Goal: Use online tool/utility: Utilize a website feature to perform a specific function

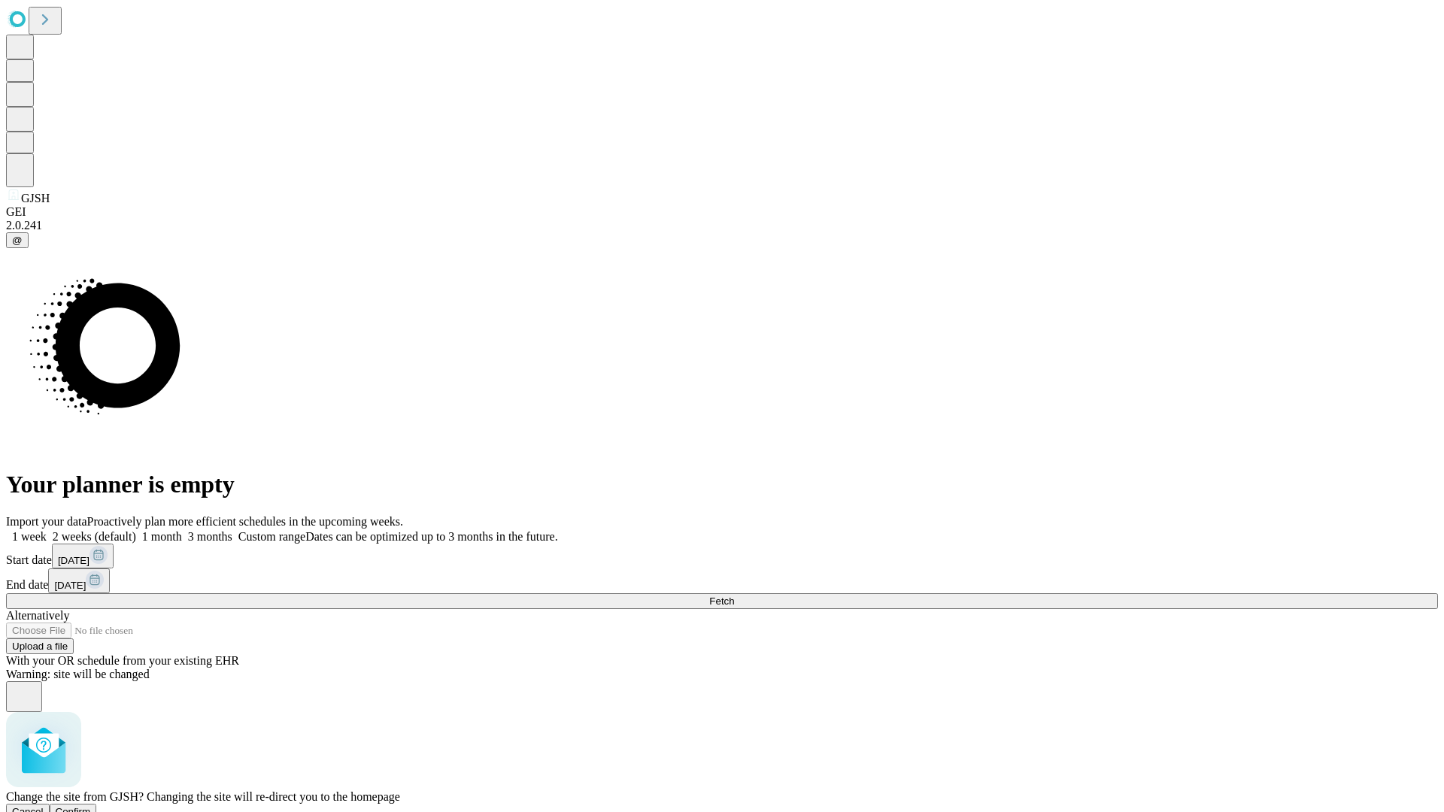
click at [91, 806] on span "Confirm" at bounding box center [73, 811] width 35 height 11
click at [182, 530] on label "1 month" at bounding box center [159, 536] width 46 height 13
click at [734, 595] on span "Fetch" at bounding box center [721, 600] width 25 height 11
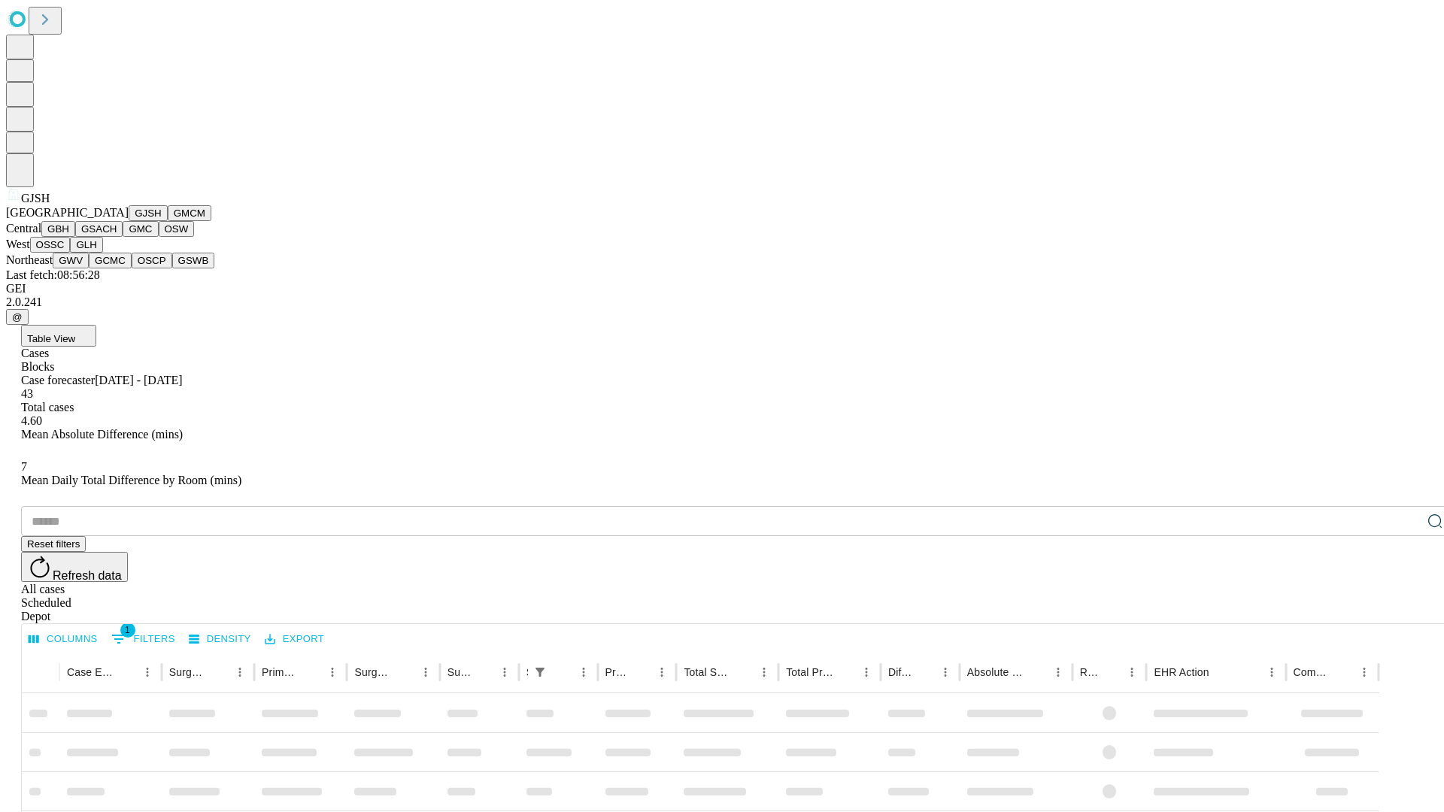
click at [168, 221] on button "GMCM" at bounding box center [190, 213] width 44 height 16
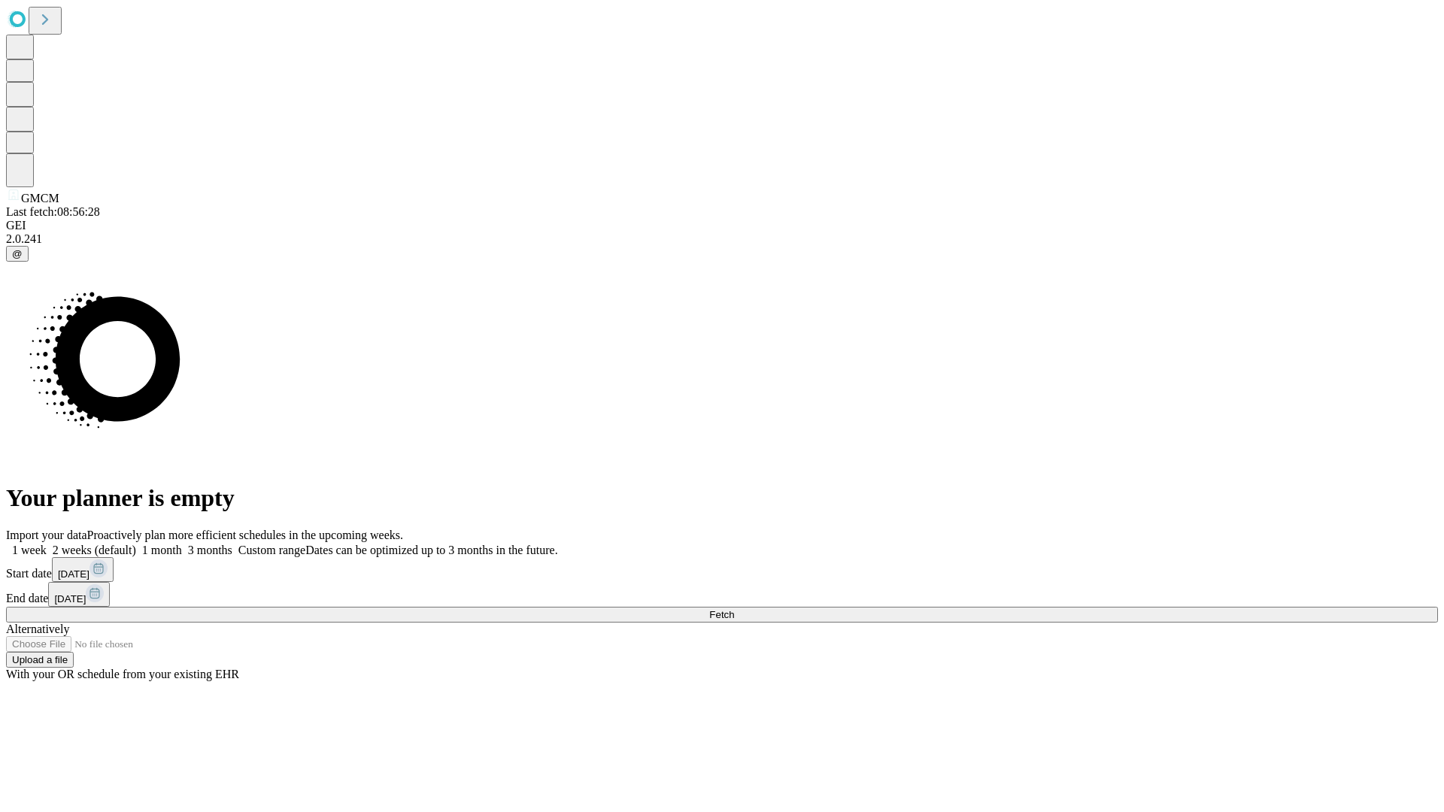
click at [182, 544] on label "1 month" at bounding box center [159, 550] width 46 height 13
click at [734, 609] on span "Fetch" at bounding box center [721, 614] width 25 height 11
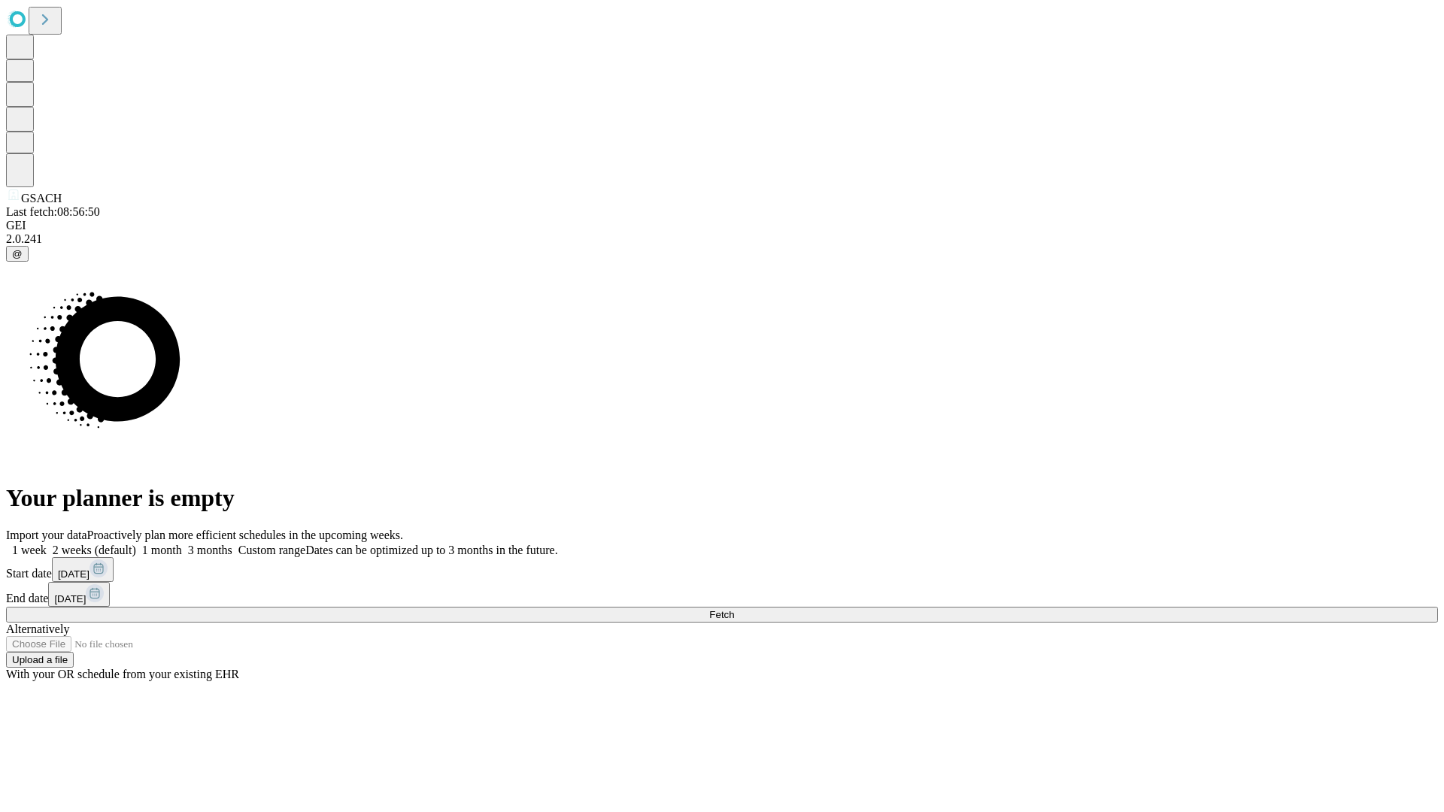
click at [182, 544] on label "1 month" at bounding box center [159, 550] width 46 height 13
click at [734, 609] on span "Fetch" at bounding box center [721, 614] width 25 height 11
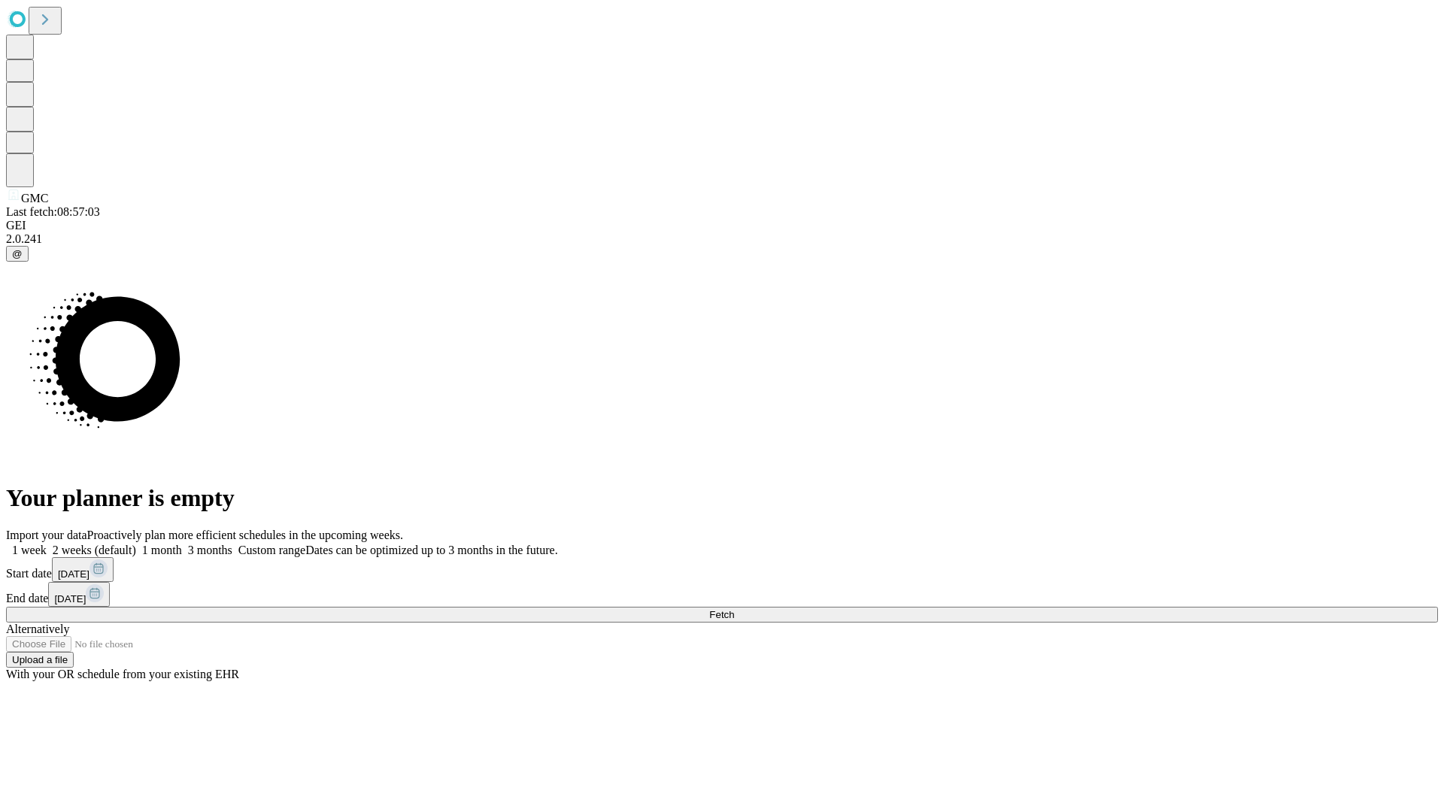
click at [182, 544] on label "1 month" at bounding box center [159, 550] width 46 height 13
click at [734, 609] on span "Fetch" at bounding box center [721, 614] width 25 height 11
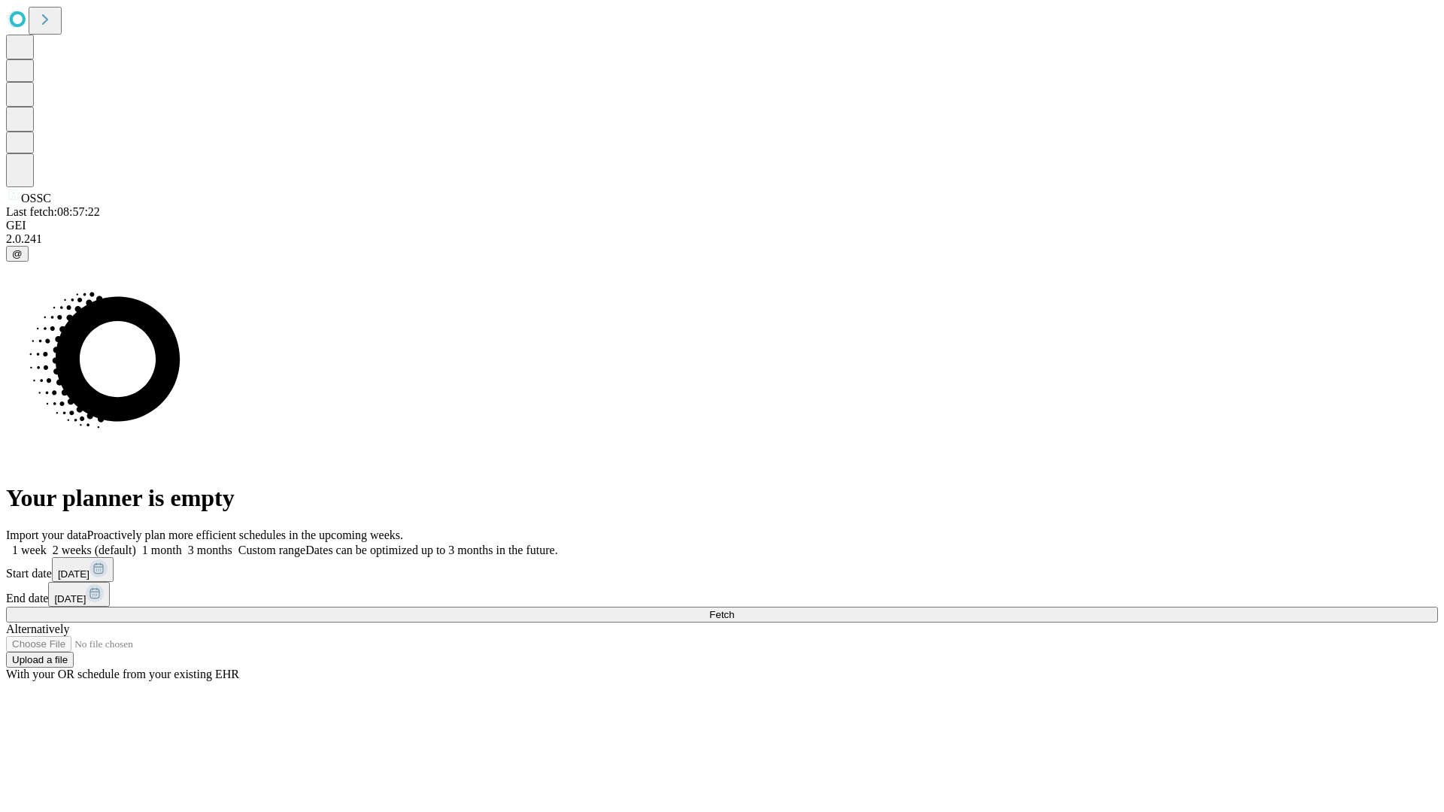
click at [182, 544] on label "1 month" at bounding box center [159, 550] width 46 height 13
click at [734, 609] on span "Fetch" at bounding box center [721, 614] width 25 height 11
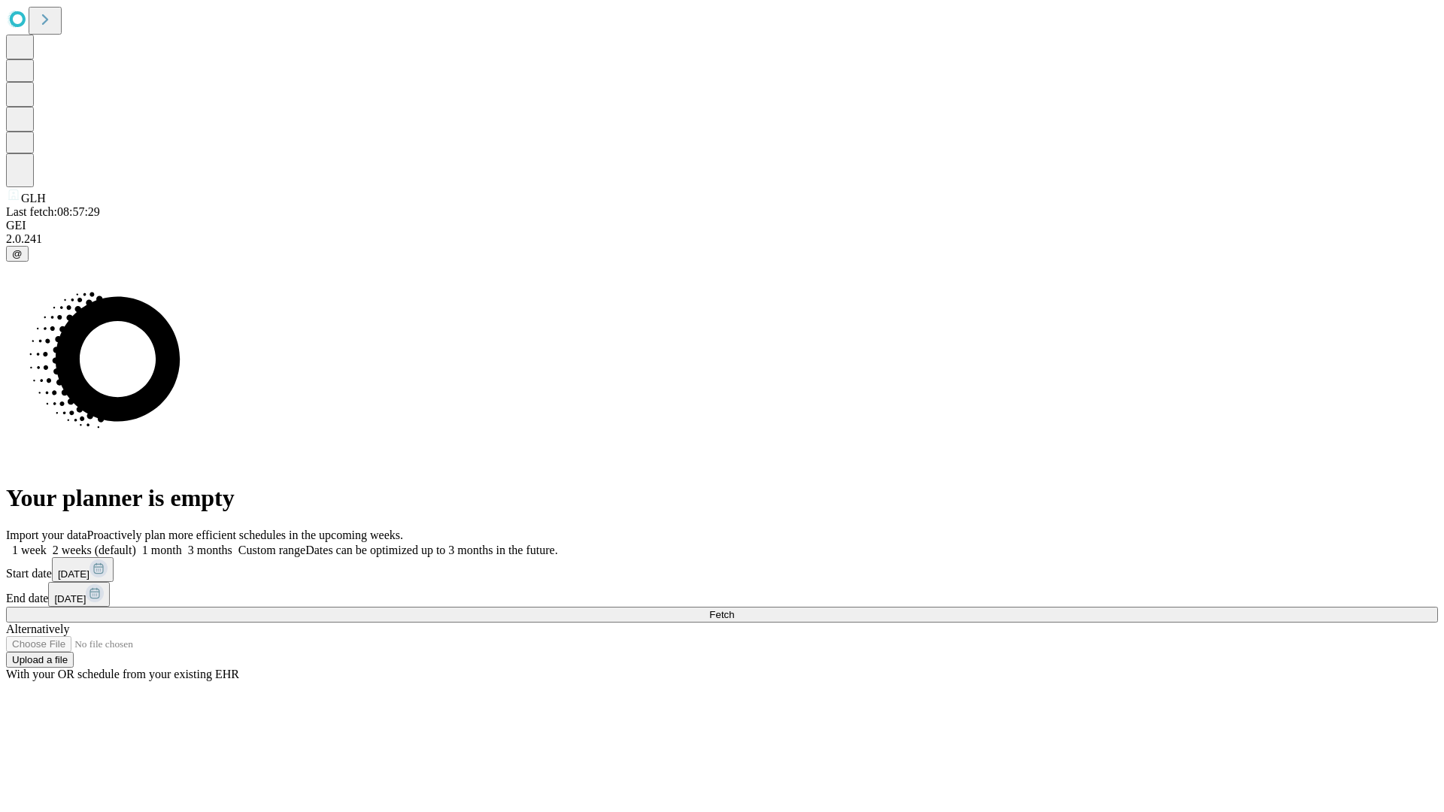
click at [734, 609] on span "Fetch" at bounding box center [721, 614] width 25 height 11
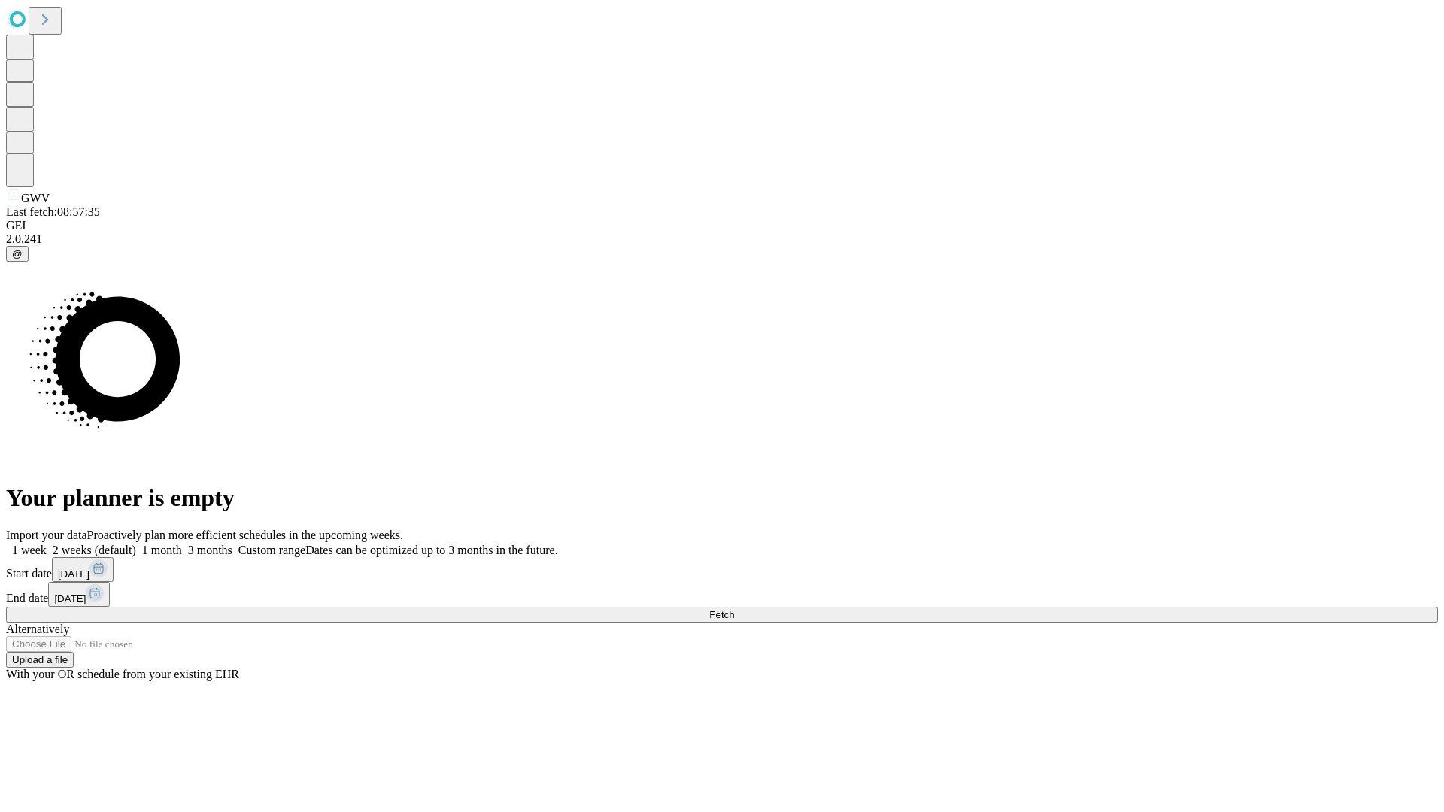
click at [182, 544] on label "1 month" at bounding box center [159, 550] width 46 height 13
click at [734, 609] on span "Fetch" at bounding box center [721, 614] width 25 height 11
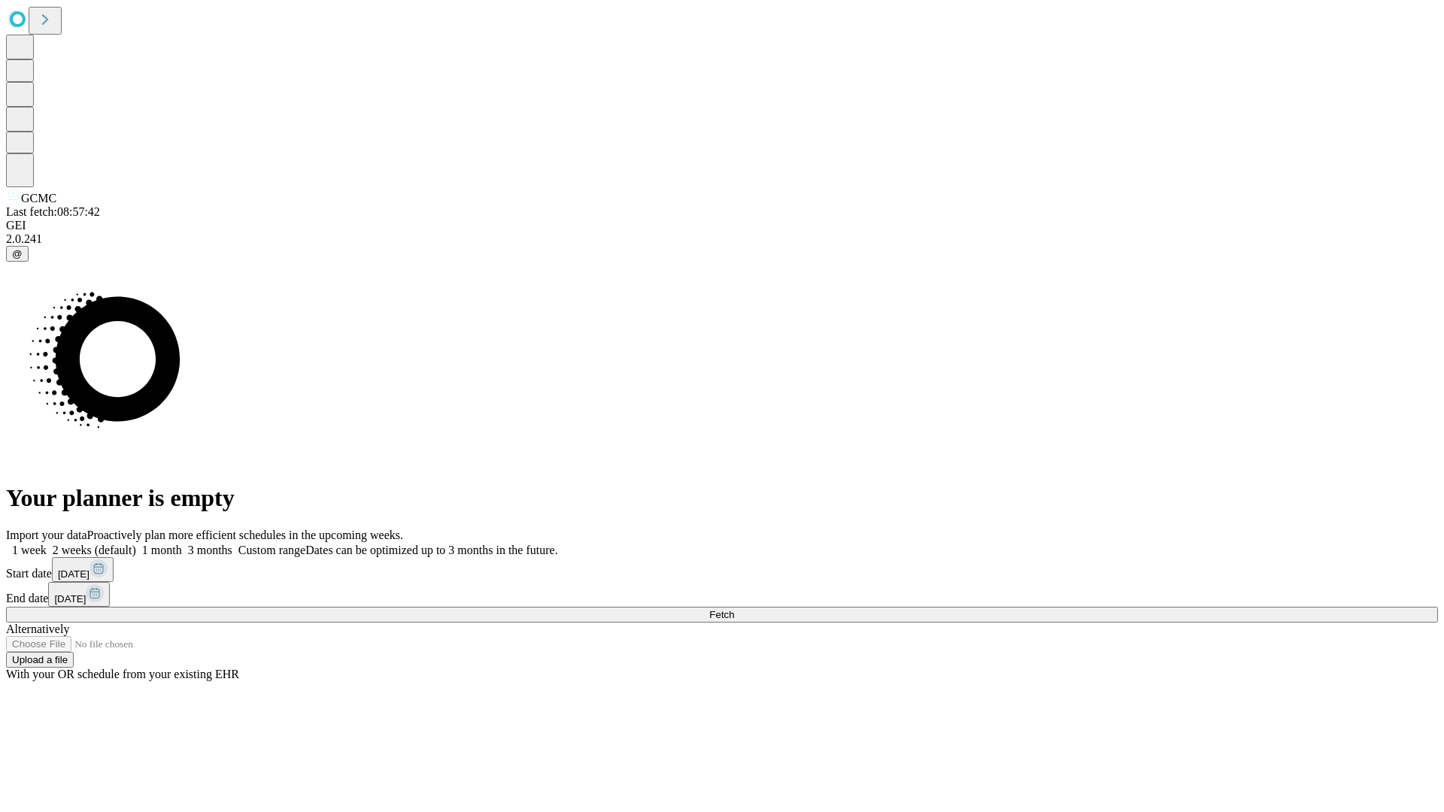
click at [182, 544] on label "1 month" at bounding box center [159, 550] width 46 height 13
click at [734, 609] on span "Fetch" at bounding box center [721, 614] width 25 height 11
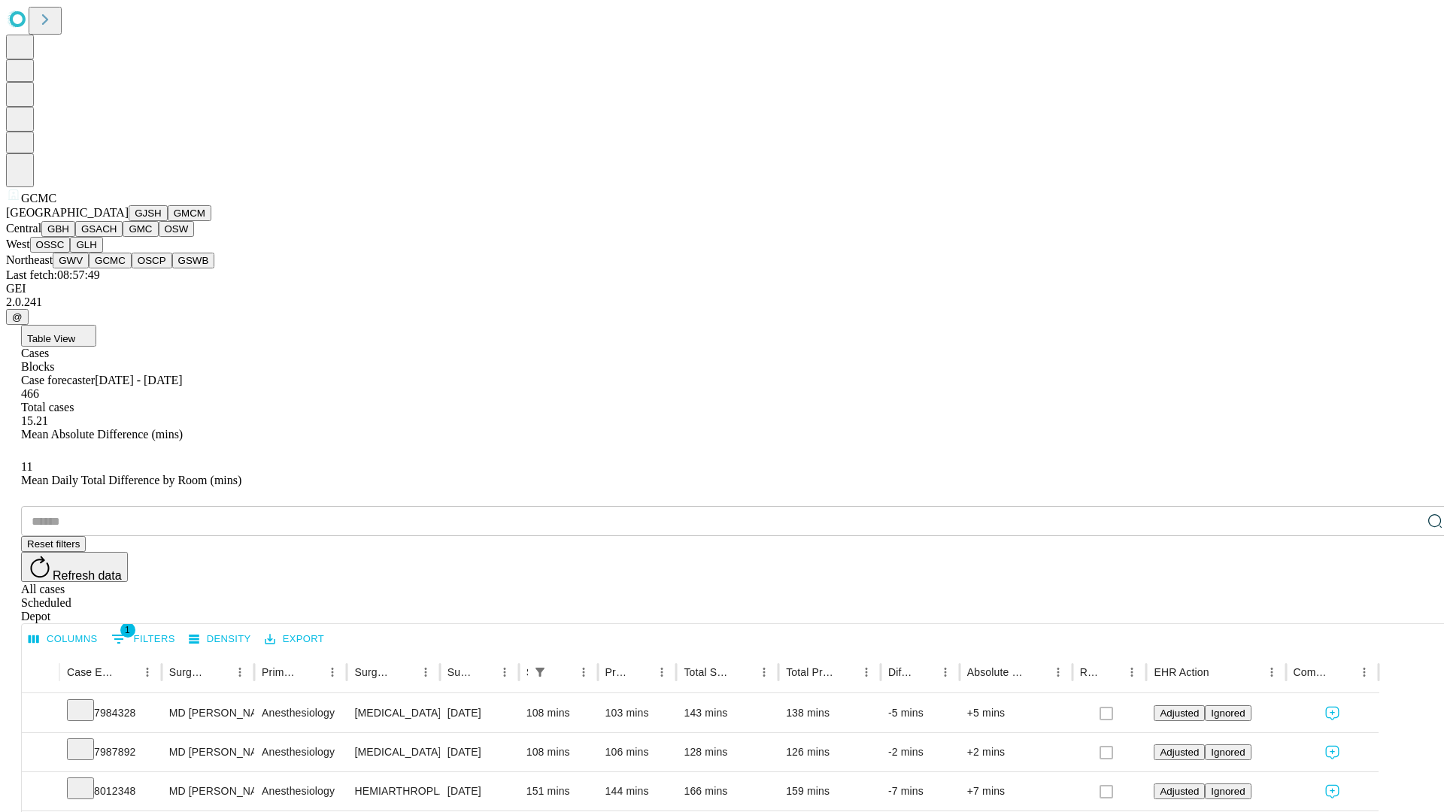
click at [132, 268] on button "OSCP" at bounding box center [152, 261] width 41 height 16
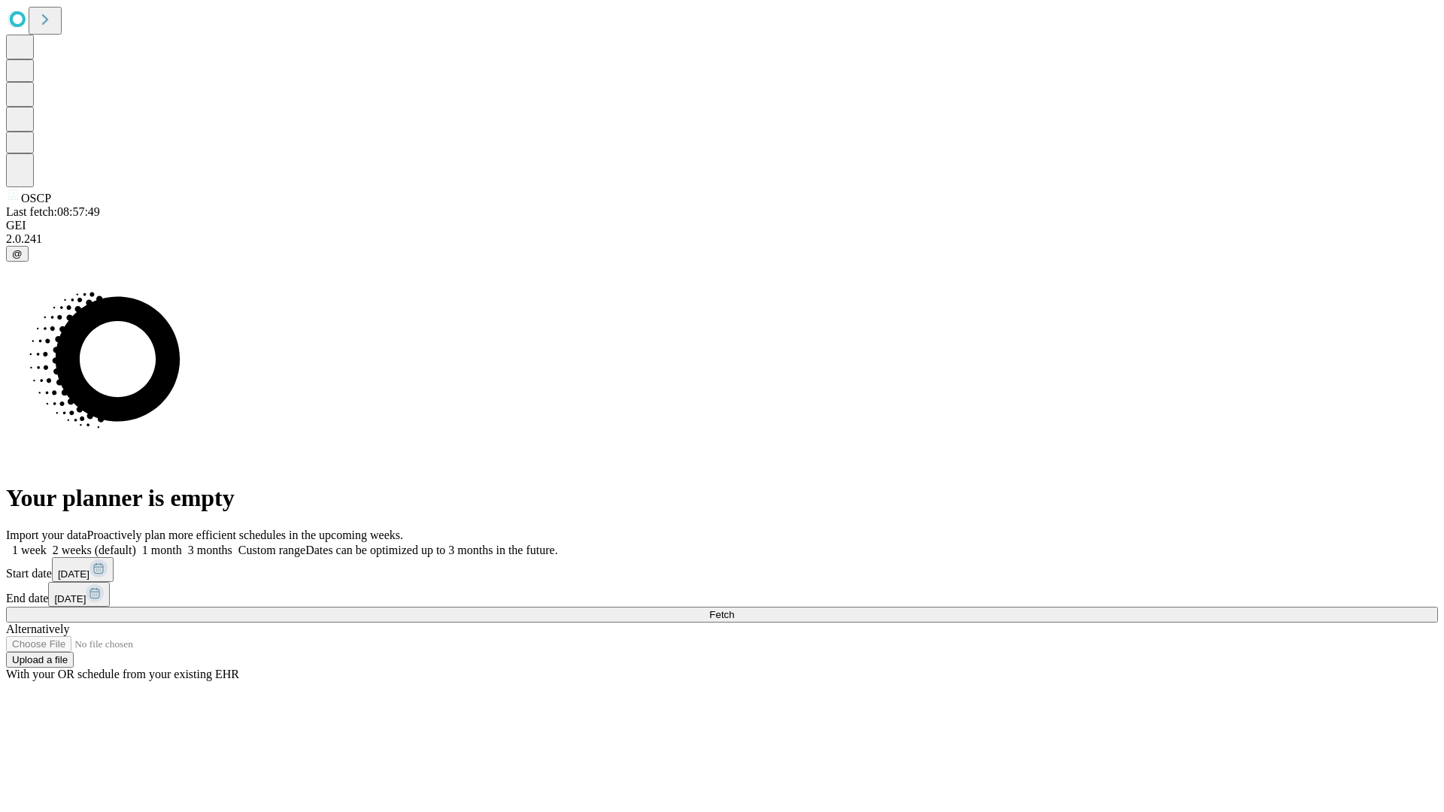
click at [182, 544] on label "1 month" at bounding box center [159, 550] width 46 height 13
click at [734, 609] on span "Fetch" at bounding box center [721, 614] width 25 height 11
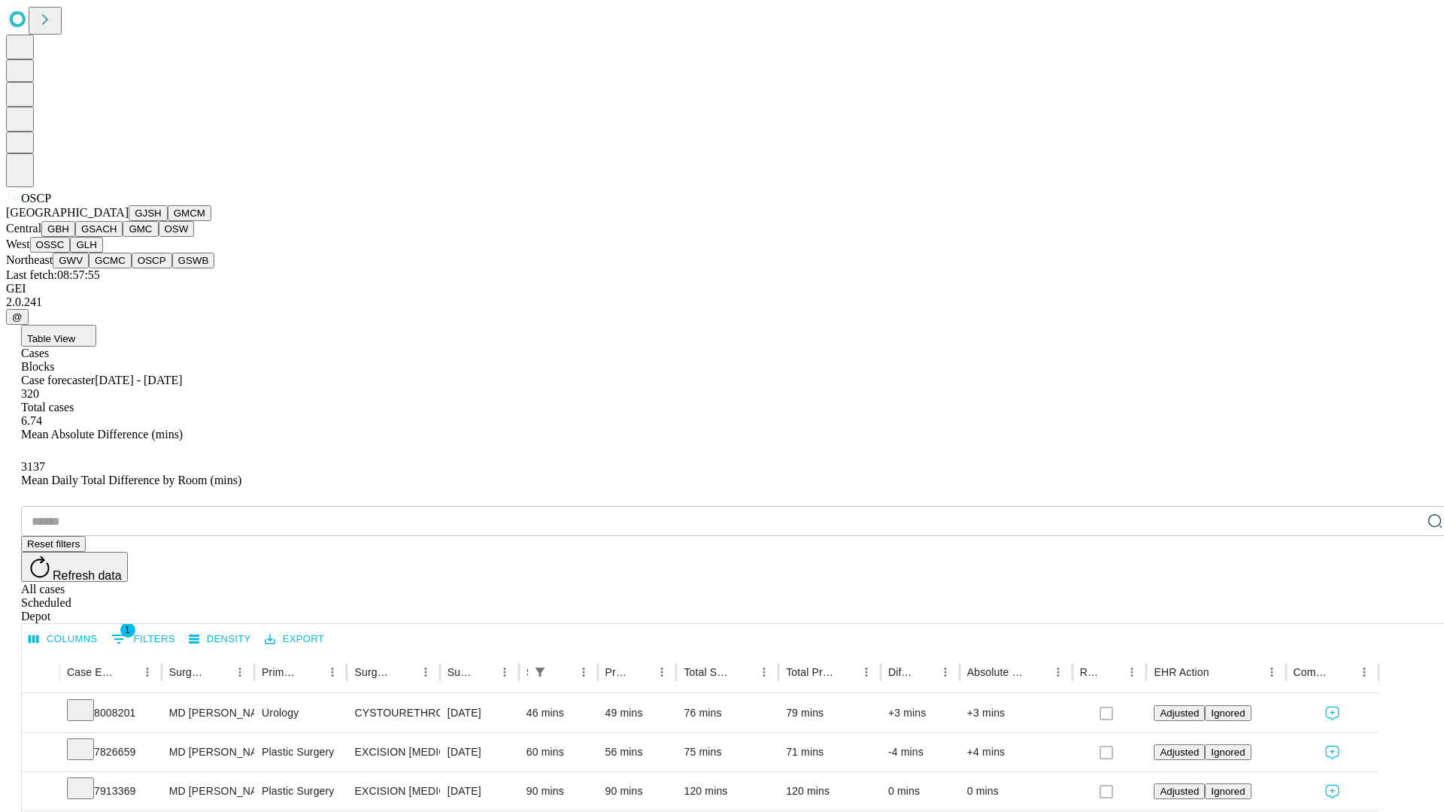
click at [172, 268] on button "GSWB" at bounding box center [193, 261] width 43 height 16
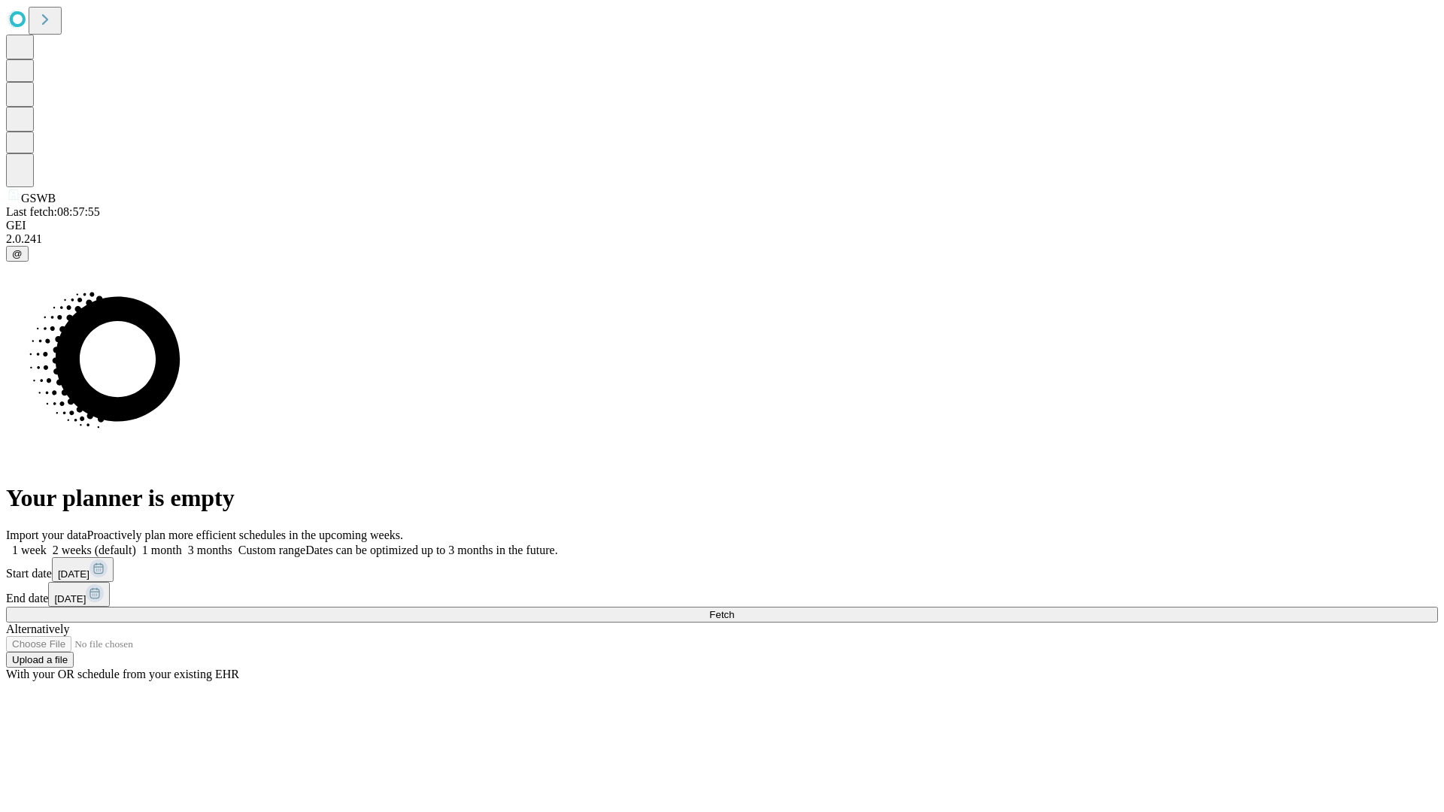
click at [182, 544] on label "1 month" at bounding box center [159, 550] width 46 height 13
click at [734, 609] on span "Fetch" at bounding box center [721, 614] width 25 height 11
